Goal: Information Seeking & Learning: Learn about a topic

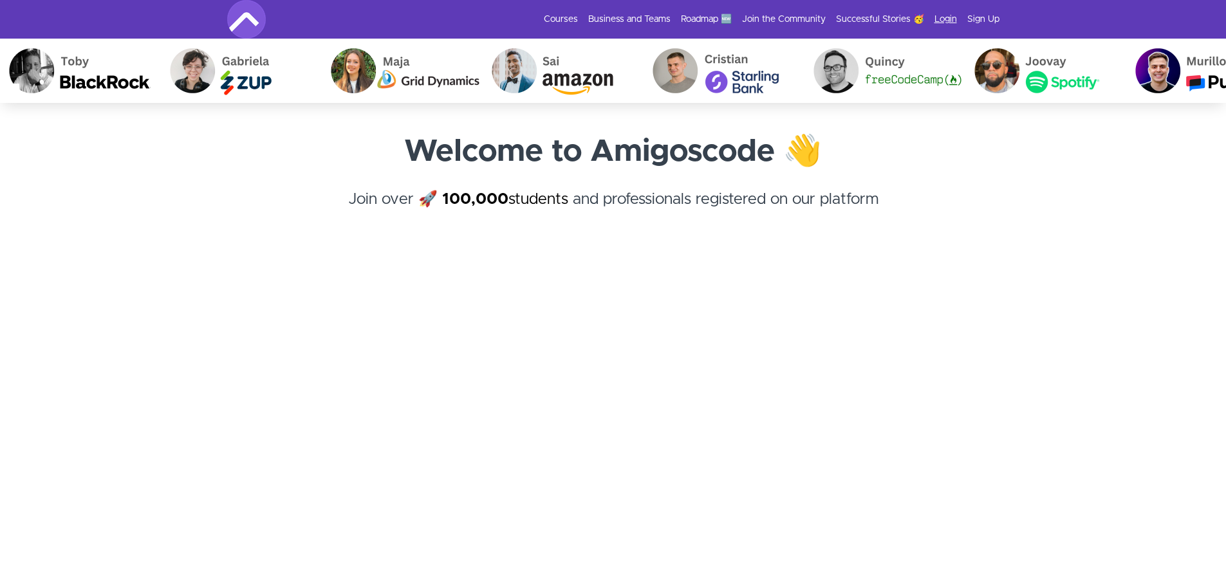
click at [940, 20] on link "Login" at bounding box center [945, 19] width 23 height 13
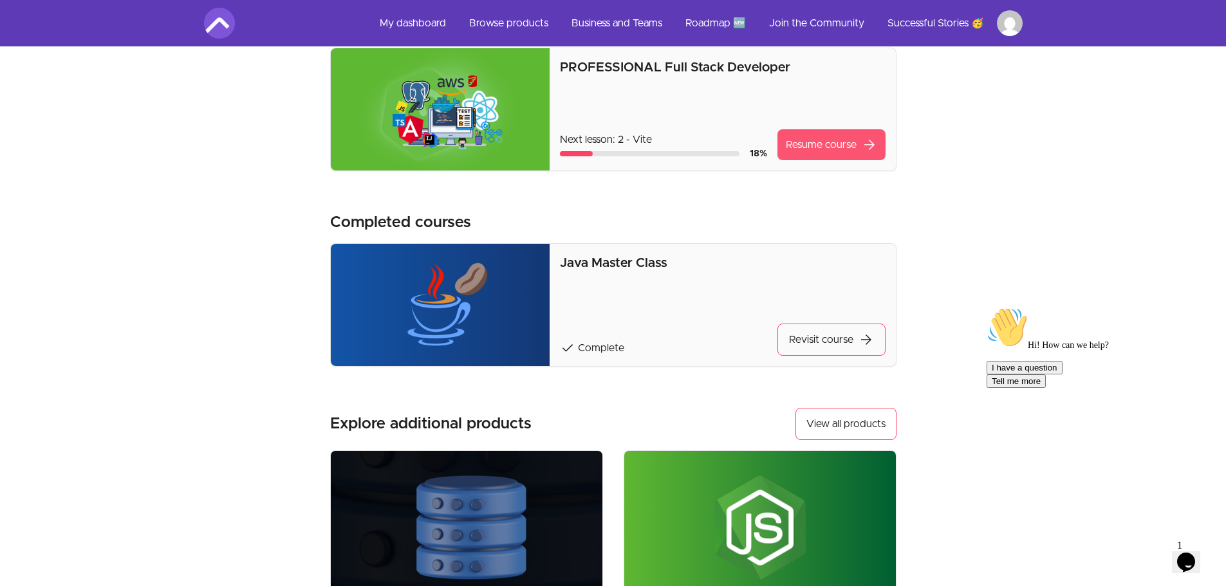
scroll to position [257, 0]
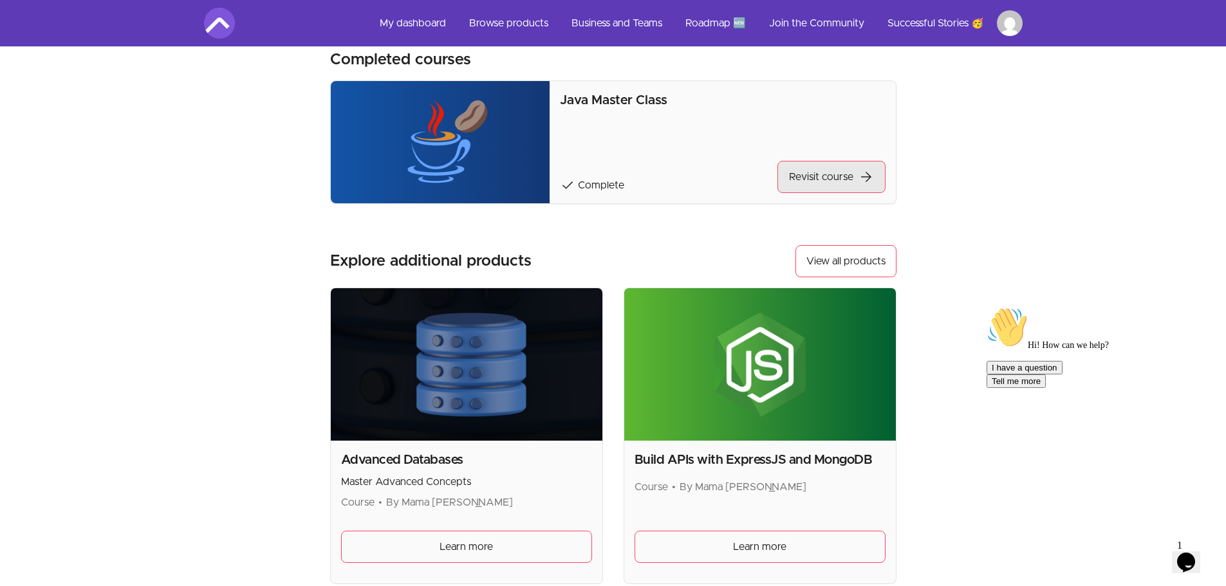
click at [819, 179] on link "Revisit course arrow_forward" at bounding box center [831, 177] width 108 height 32
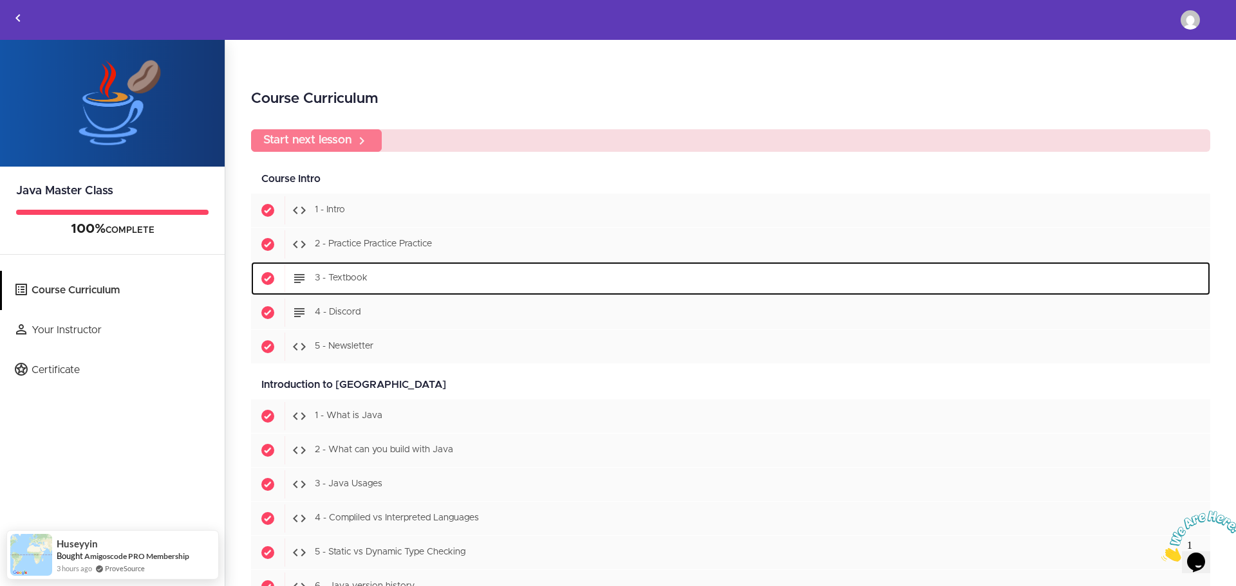
click at [368, 281] on div "Start 3 - Textbook" at bounding box center [746, 278] width 925 height 28
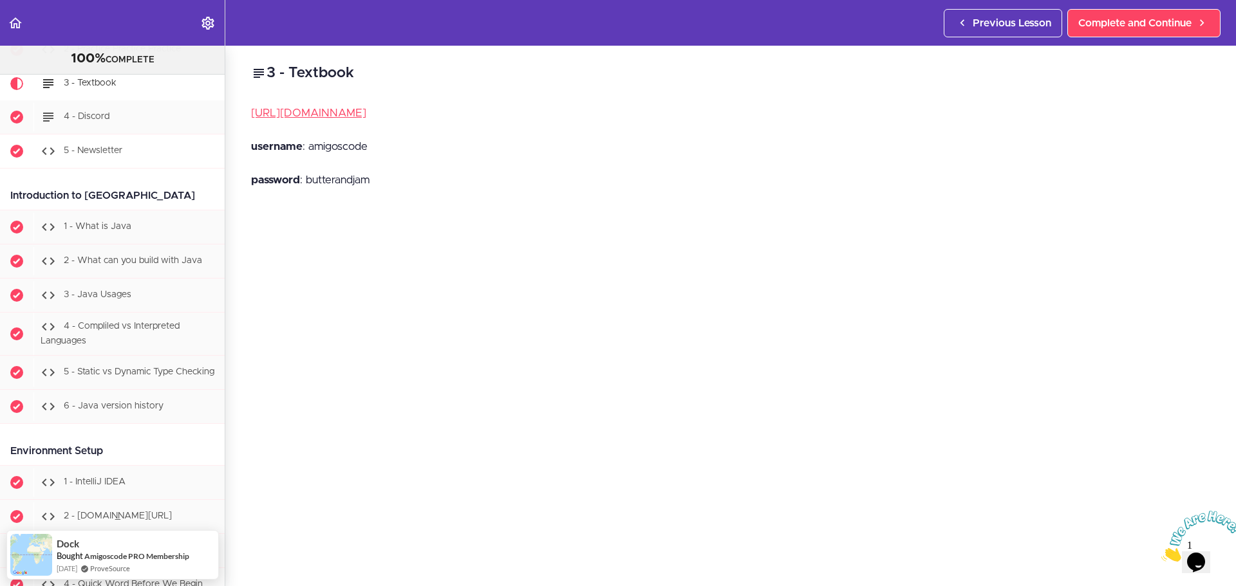
scroll to position [282, 0]
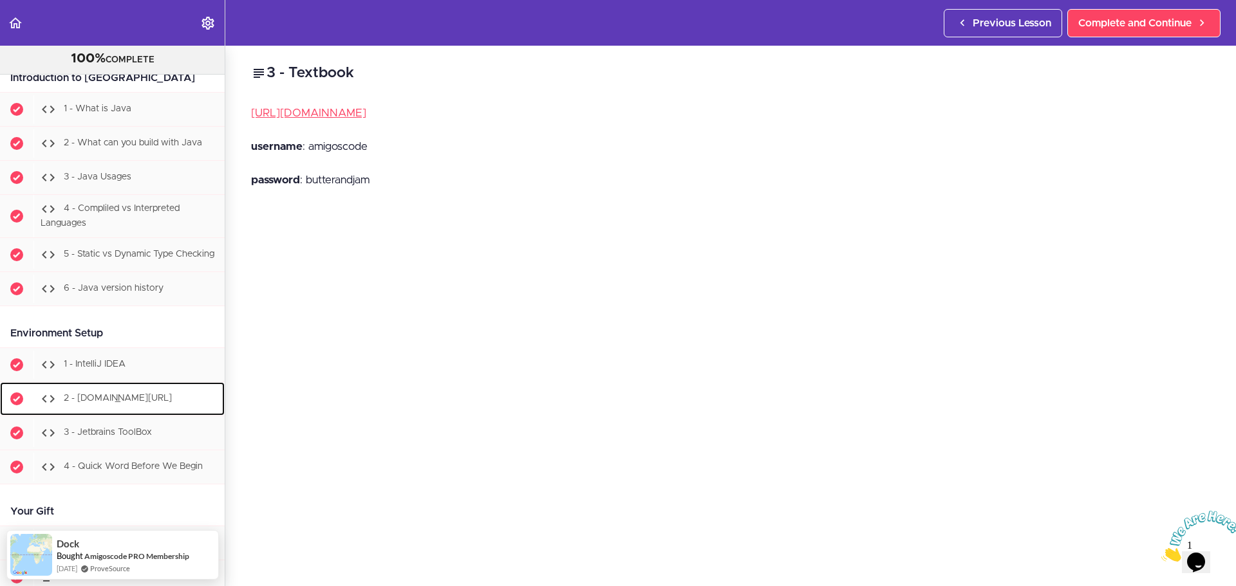
click at [145, 402] on span "2 - jetbrains.com/idea" at bounding box center [118, 398] width 108 height 9
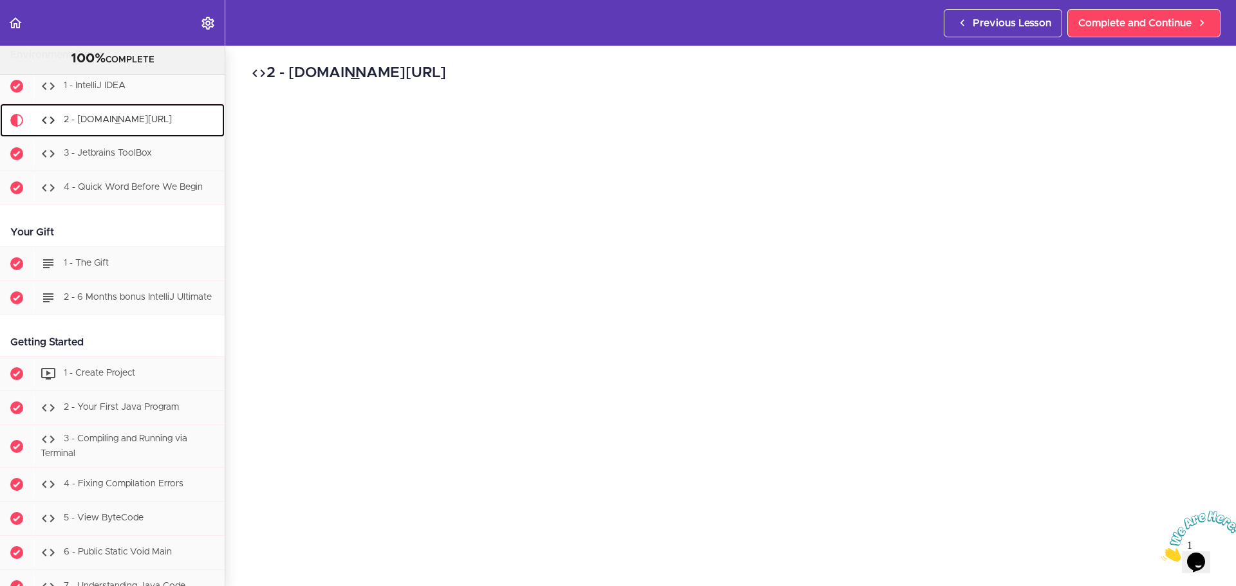
scroll to position [579, 0]
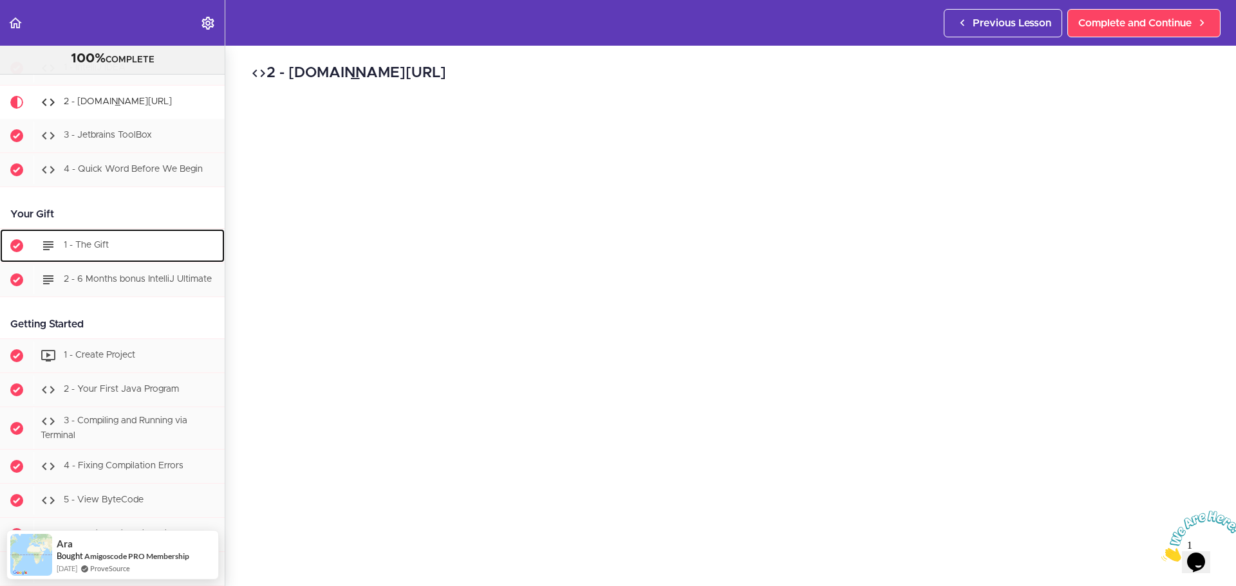
click at [182, 256] on div "1 - The Gift" at bounding box center [128, 246] width 191 height 28
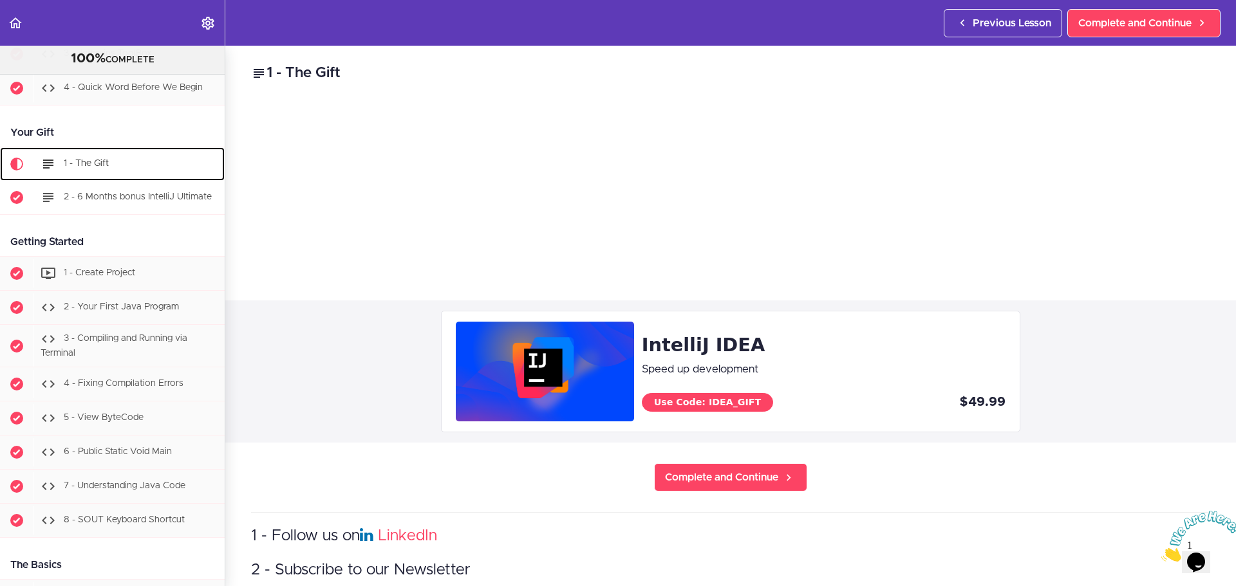
scroll to position [723, 0]
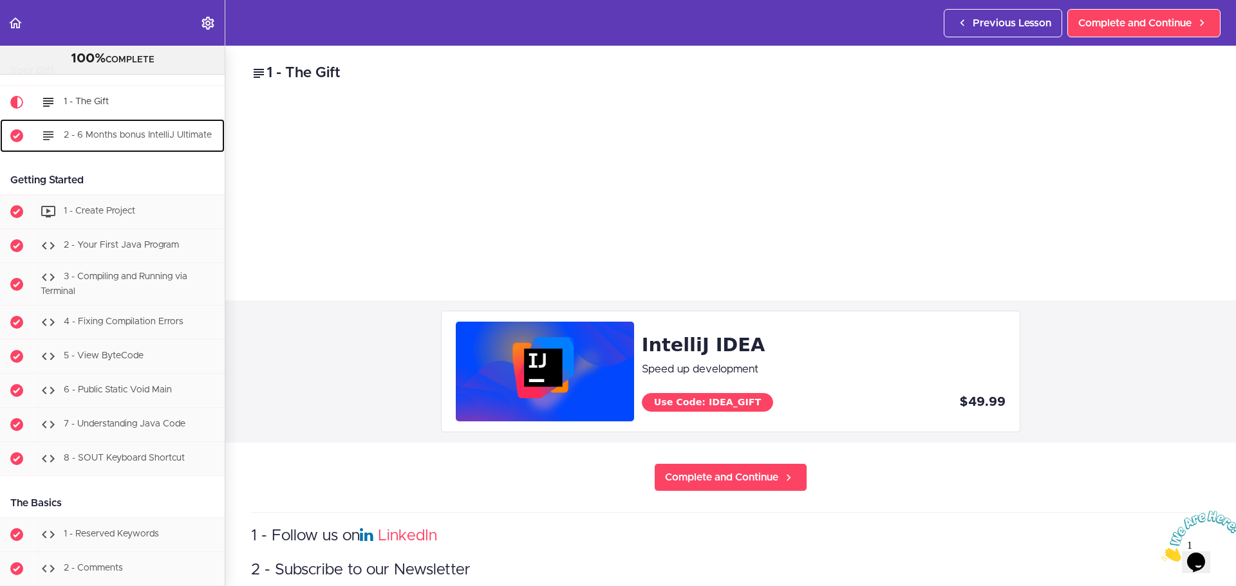
click at [174, 150] on div "2 - 6 Months bonus IntelliJ Ultimate" at bounding box center [128, 136] width 191 height 28
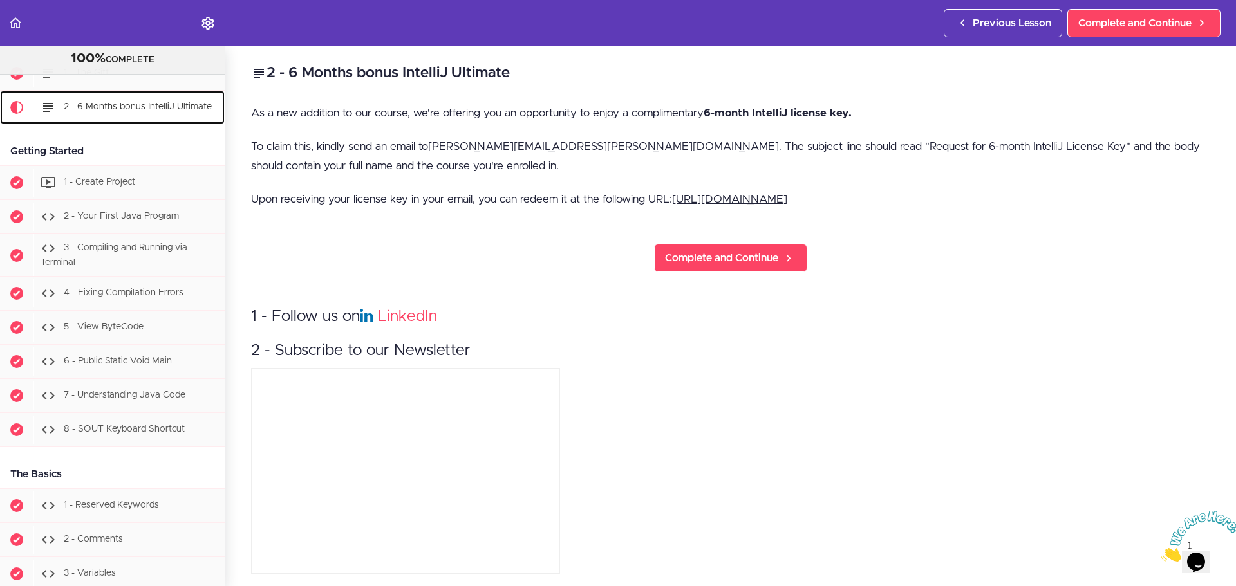
scroll to position [757, 0]
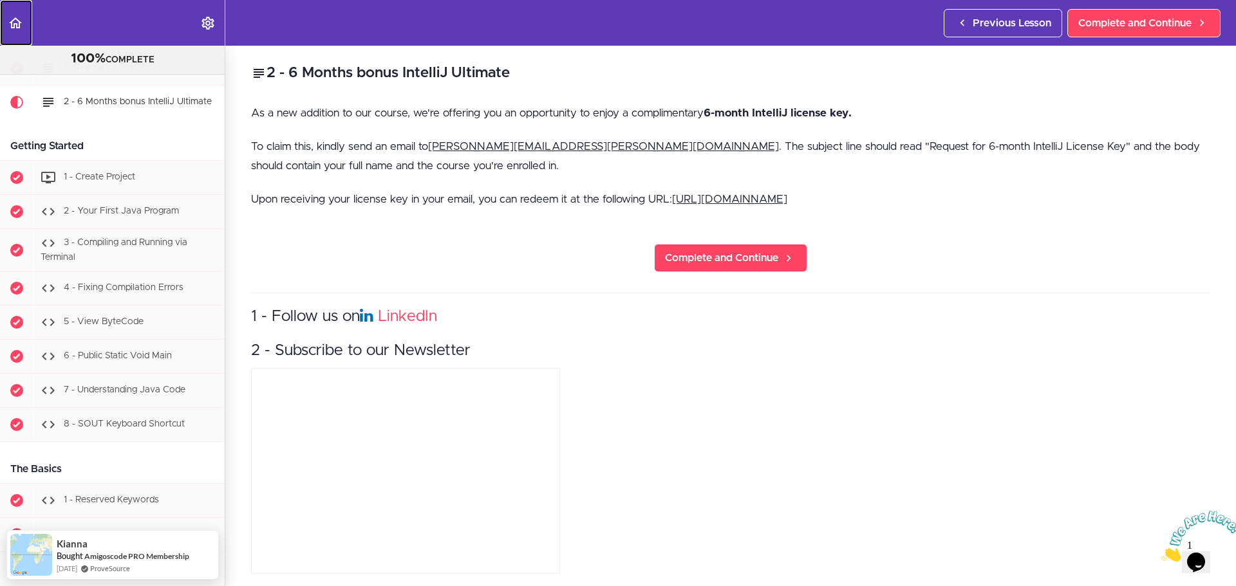
click at [17, 28] on use "Back to course curriculum" at bounding box center [15, 22] width 13 height 11
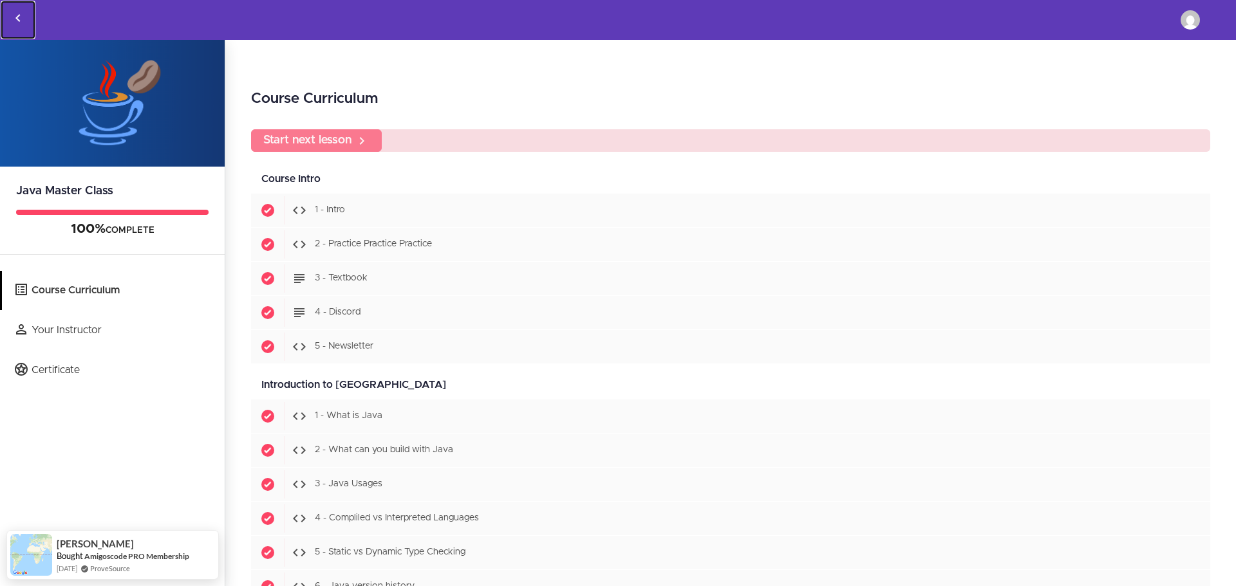
click at [20, 26] on link "Back to courses" at bounding box center [18, 20] width 35 height 39
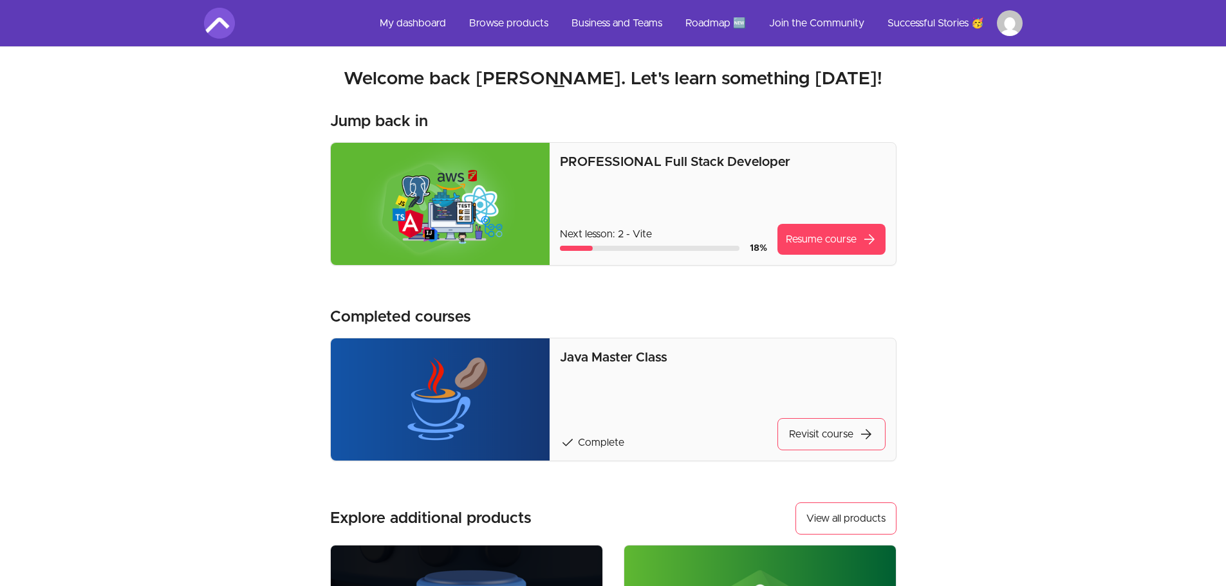
click at [624, 162] on p "PROFESSIONAL Full Stack Developer" at bounding box center [722, 162] width 325 height 18
click at [421, 174] on img at bounding box center [440, 204] width 219 height 122
click at [845, 239] on link "Resume course arrow_forward" at bounding box center [831, 239] width 108 height 31
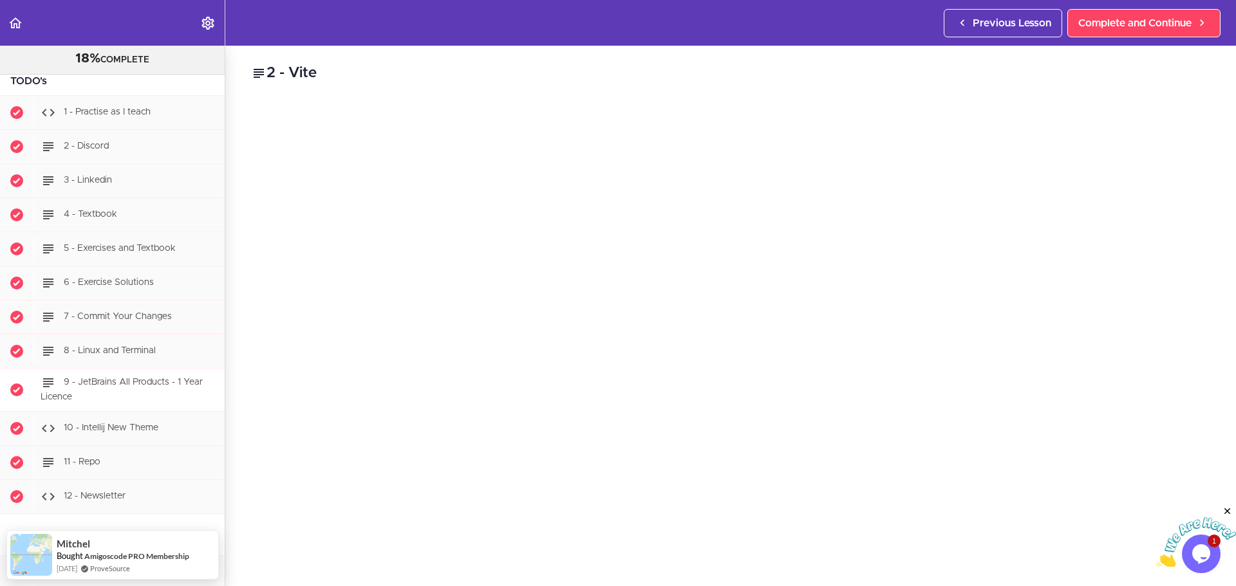
scroll to position [258, 0]
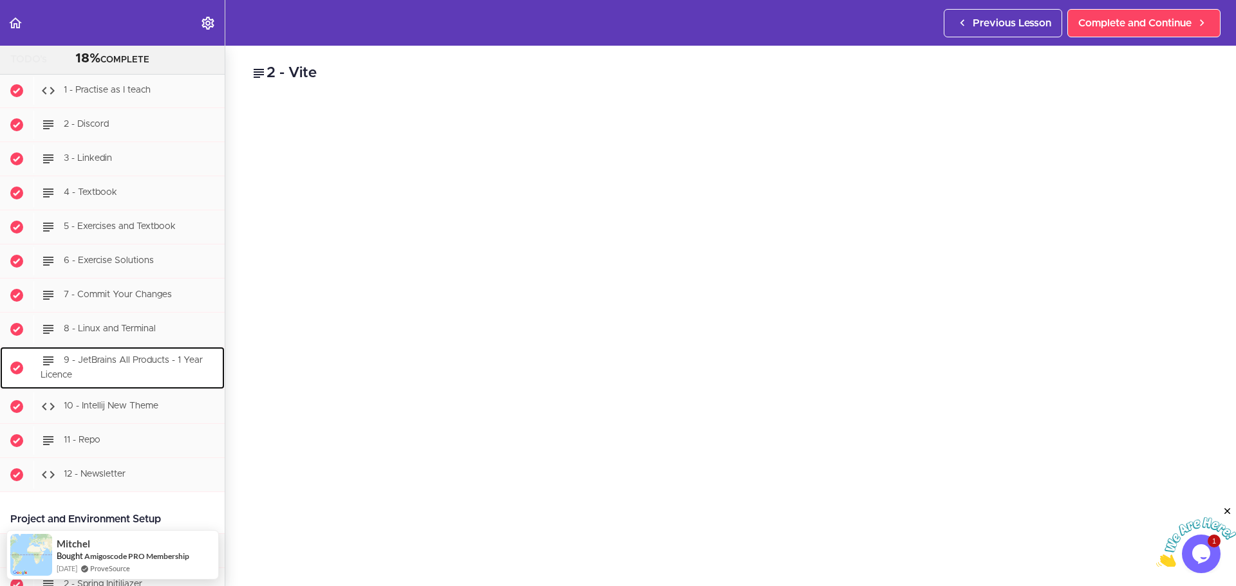
click at [142, 364] on span "9 - JetBrains All Products - 1 Year Licence" at bounding box center [122, 368] width 162 height 24
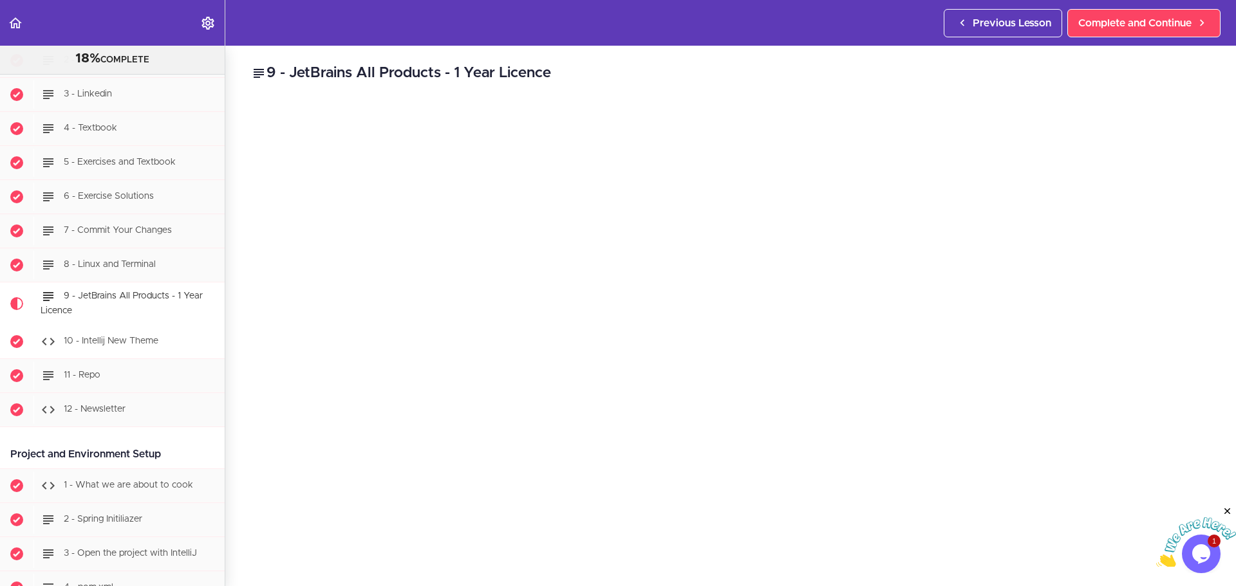
scroll to position [318, 0]
